Goal: Transaction & Acquisition: Subscribe to service/newsletter

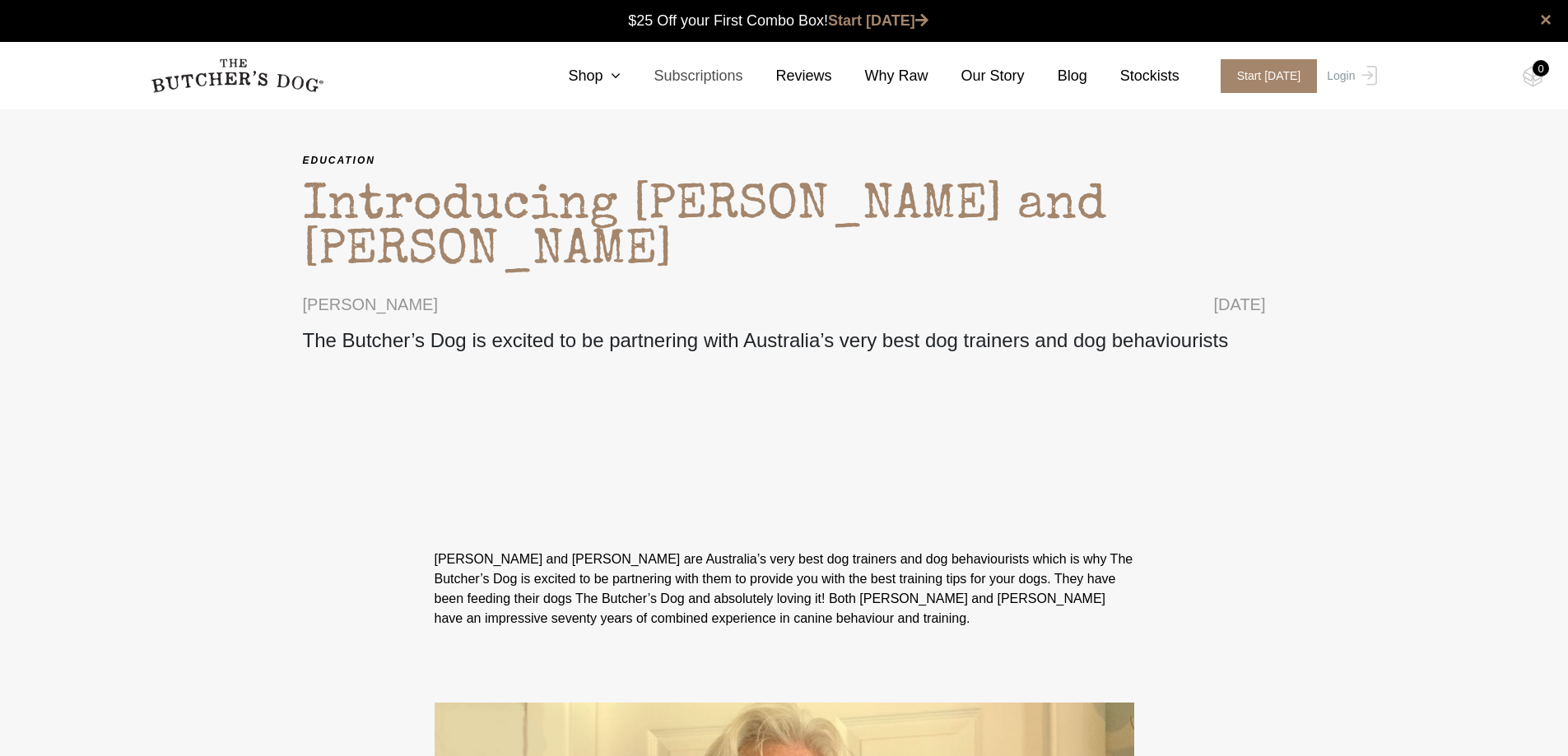
click at [703, 74] on link "Subscriptions" at bounding box center [681, 76] width 122 height 22
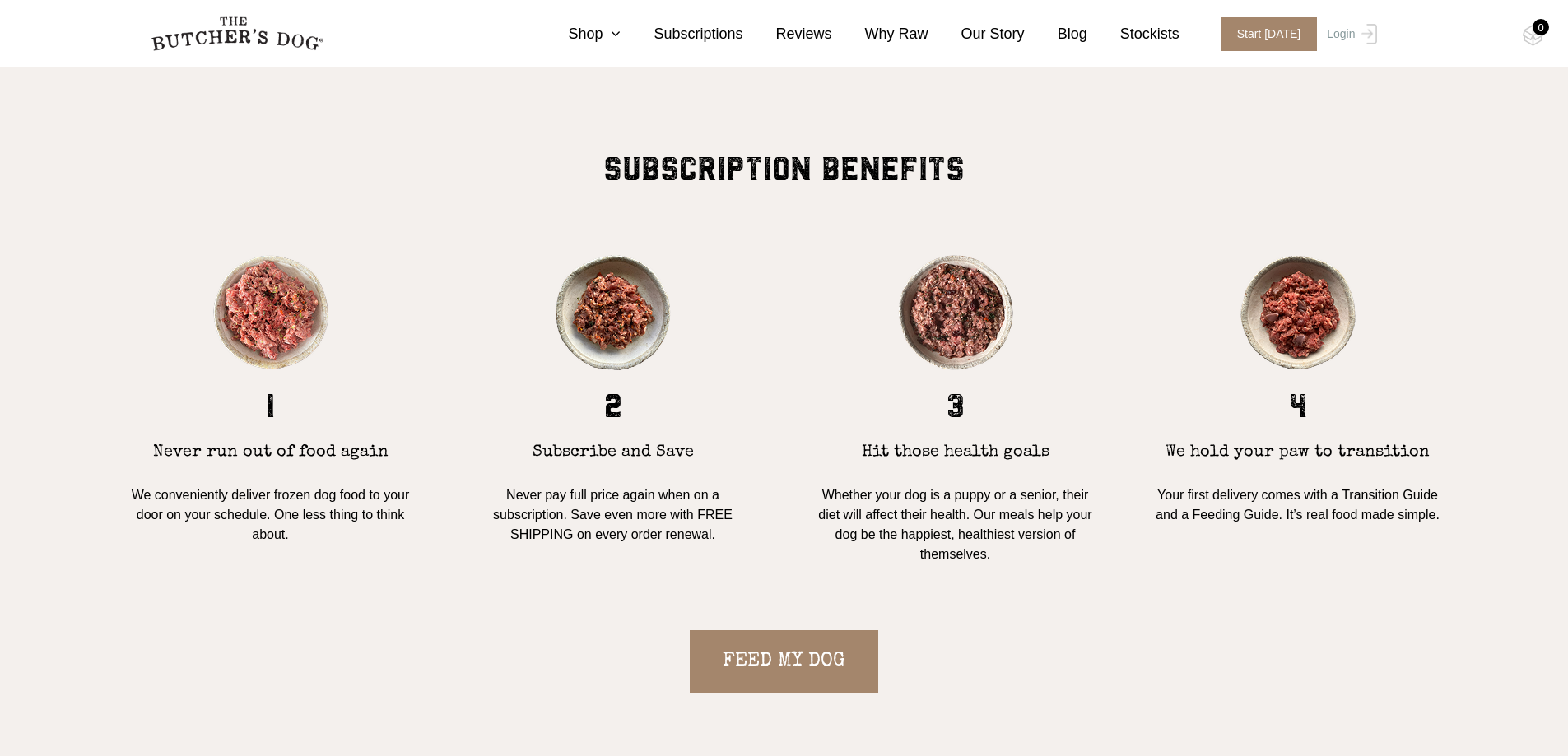
scroll to position [1563, 0]
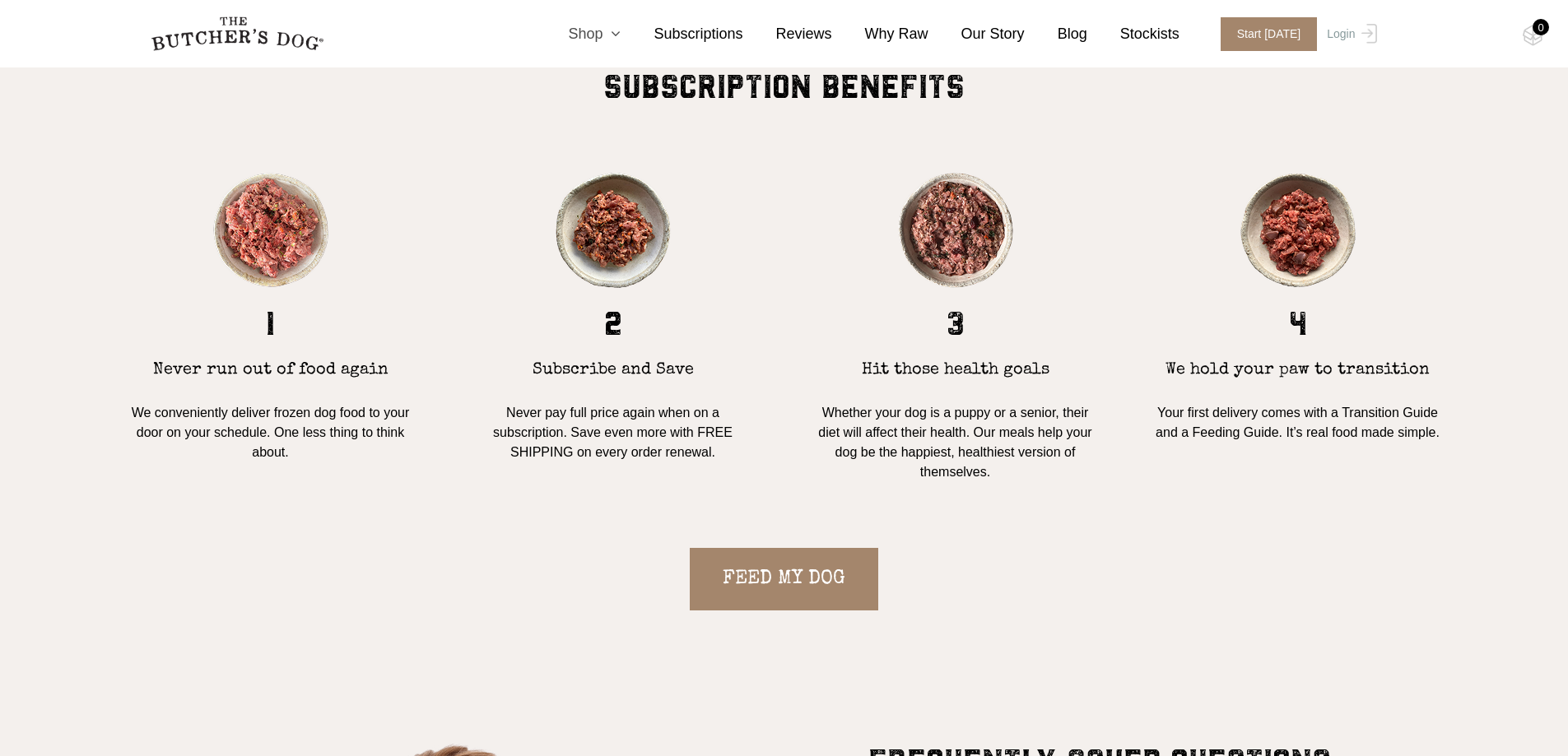
click at [616, 31] on link "Shop" at bounding box center [577, 33] width 85 height 22
